Goal: Navigation & Orientation: Find specific page/section

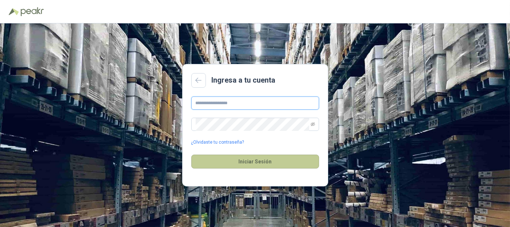
type input "**********"
click at [255, 162] on button "Iniciar Sesión" at bounding box center [255, 161] width 128 height 14
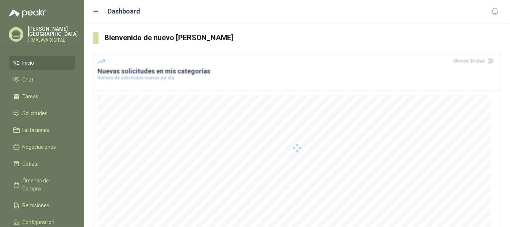
click at [314, 125] on div at bounding box center [297, 148] width 409 height 190
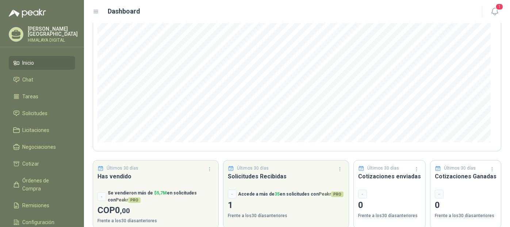
scroll to position [102, 0]
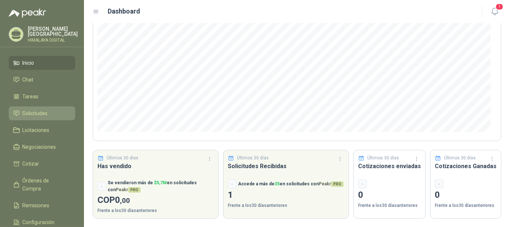
click at [35, 111] on span "Solicitudes" at bounding box center [35, 113] width 25 height 8
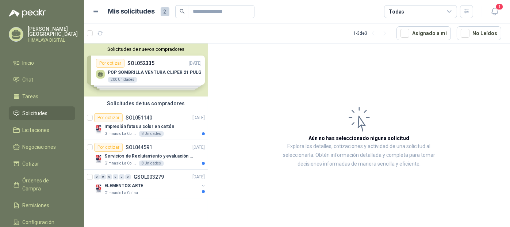
click at [147, 78] on div "Solicitudes de nuevos compradores Por cotizar SOL052335 [DATE] POP SOMBRILLA [P…" at bounding box center [146, 69] width 124 height 53
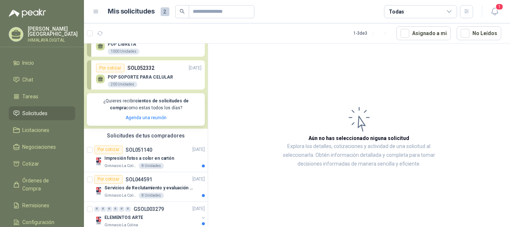
scroll to position [105, 0]
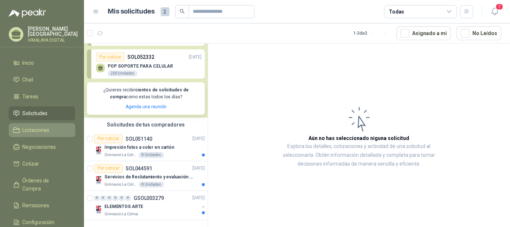
click at [35, 129] on span "Licitaciones" at bounding box center [36, 130] width 27 height 8
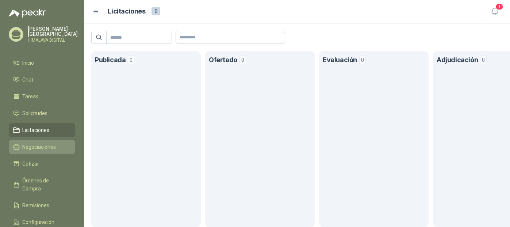
click at [29, 149] on span "Negociaciones" at bounding box center [40, 147] width 34 height 8
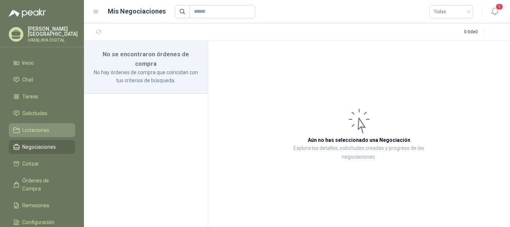
click at [37, 124] on link "Licitaciones" at bounding box center [42, 130] width 66 height 14
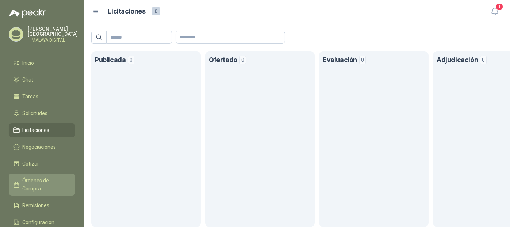
click at [37, 180] on span "Órdenes de Compra" at bounding box center [46, 184] width 46 height 16
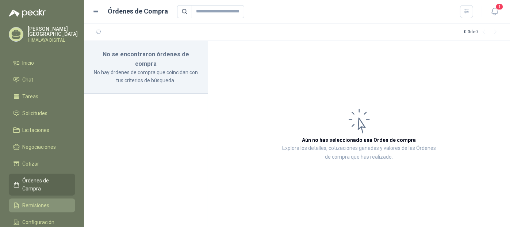
click at [43, 201] on span "Remisiones" at bounding box center [36, 205] width 27 height 8
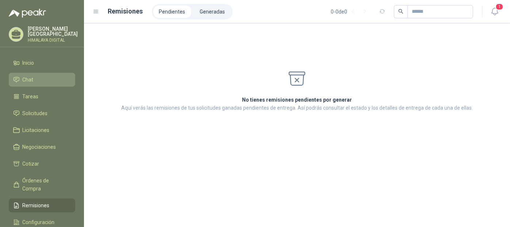
click at [32, 80] on span "Chat" at bounding box center [28, 80] width 11 height 8
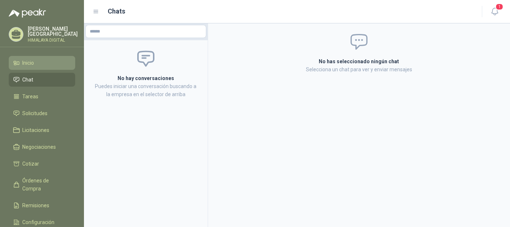
click at [32, 61] on span "Inicio" at bounding box center [29, 63] width 12 height 8
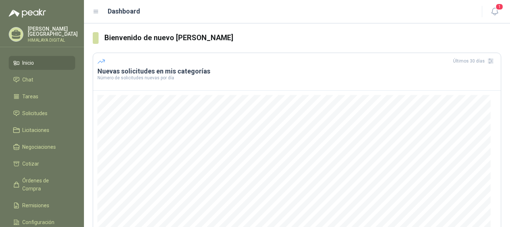
scroll to position [102, 0]
